Goal: Use online tool/utility: Utilize a website feature to perform a specific function

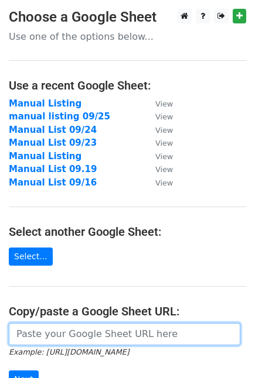
click at [97, 335] on input "url" at bounding box center [124, 334] width 231 height 22
paste input "[URL][DOMAIN_NAME]"
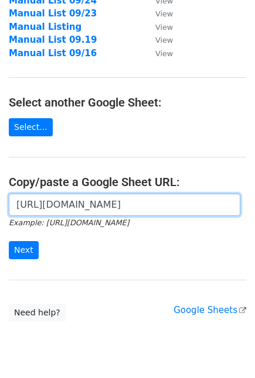
scroll to position [130, 0]
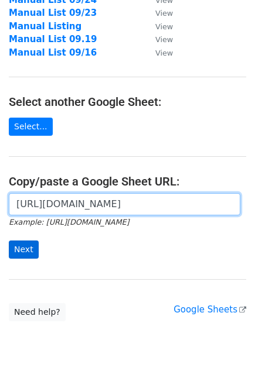
type input "[URL][DOMAIN_NAME]"
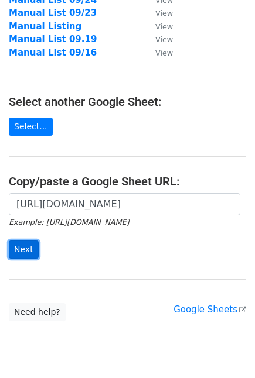
click at [19, 245] on input "Next" at bounding box center [24, 250] width 30 height 18
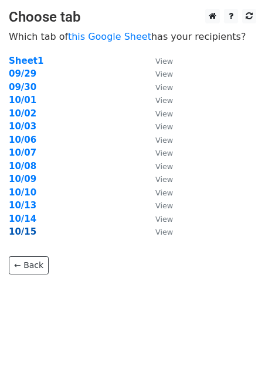
click at [23, 234] on strong "10/15" at bounding box center [23, 231] width 28 height 11
